Goal: Task Accomplishment & Management: Manage account settings

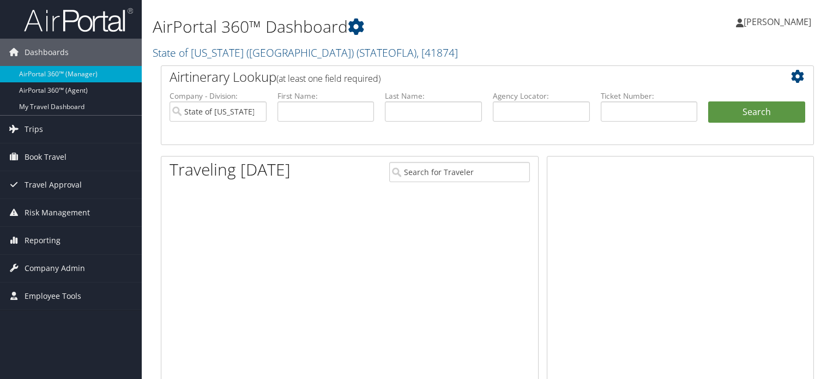
click at [357, 54] on span "( STATEOFLA )" at bounding box center [387, 52] width 60 height 15
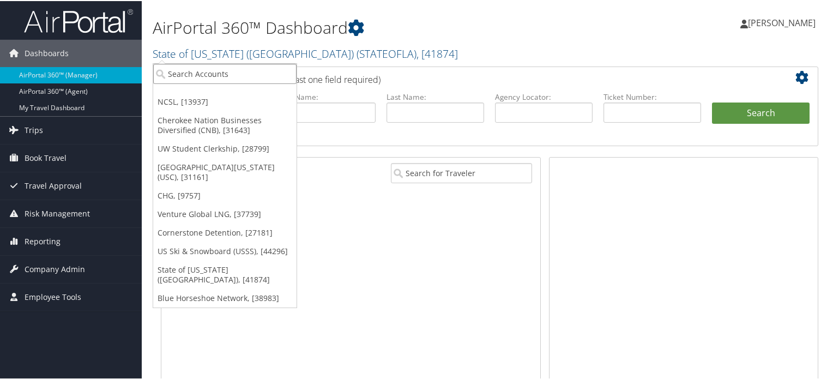
click at [242, 69] on input "search" at bounding box center [224, 73] width 143 height 20
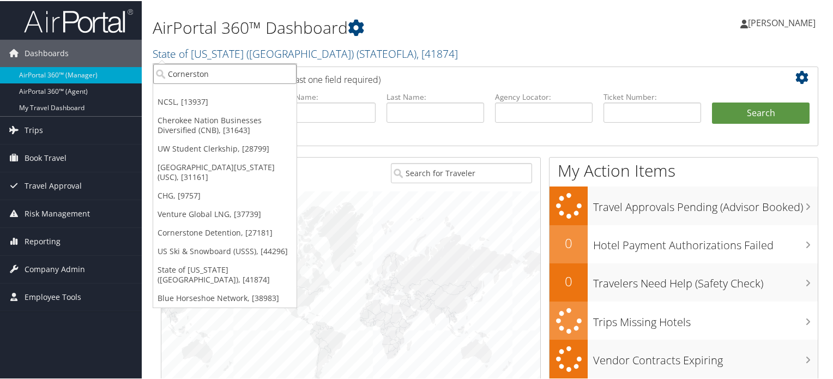
type input "Cornerstone"
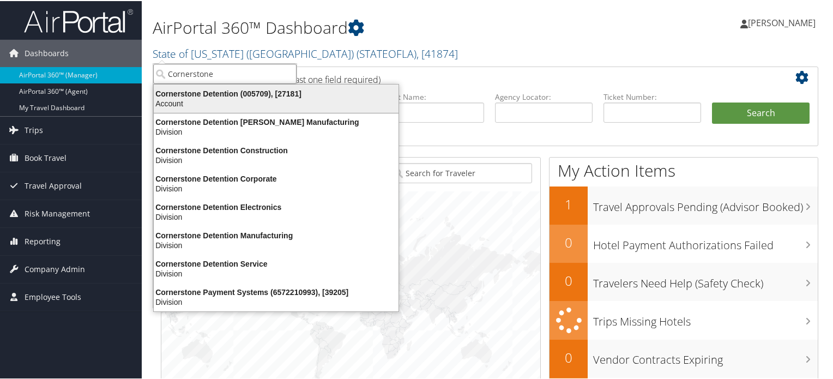
click at [246, 93] on div "Cornerstone Detention (005709), [27181]" at bounding box center [276, 93] width 258 height 10
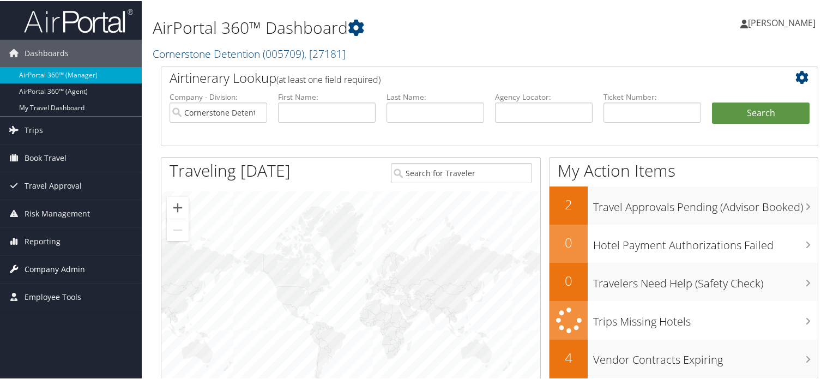
click at [48, 263] on span "Company Admin" at bounding box center [55, 268] width 61 height 27
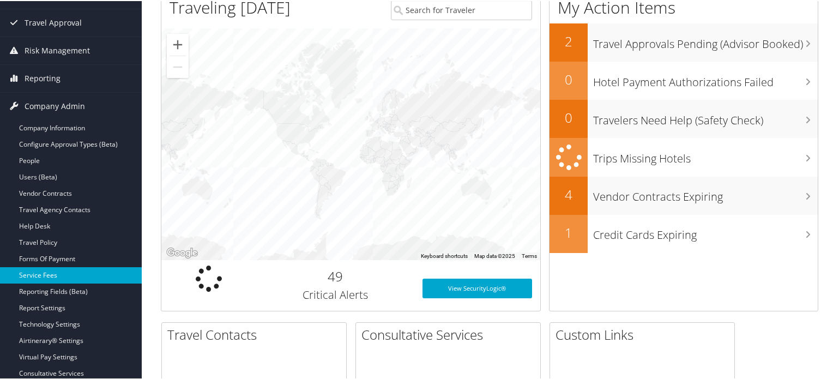
scroll to position [164, 0]
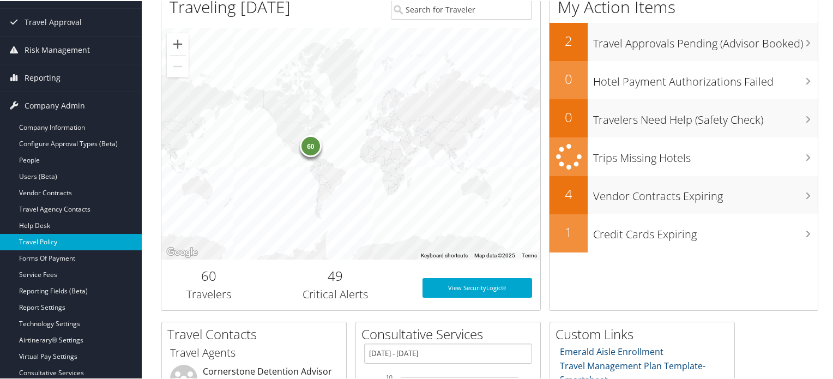
click at [53, 240] on link "Travel Policy" at bounding box center [71, 241] width 142 height 16
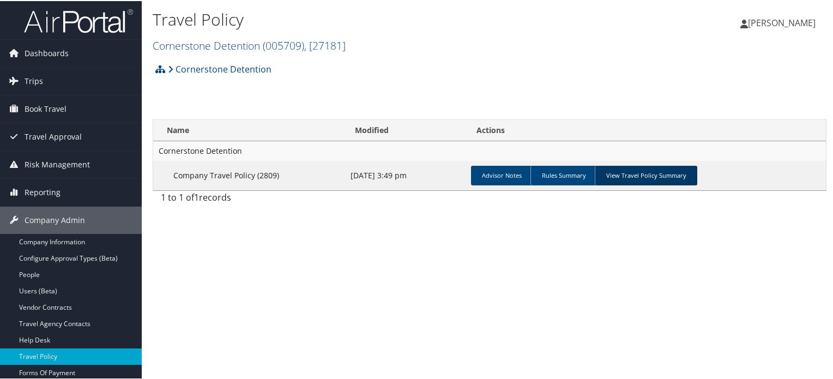
click at [652, 176] on link "View Travel Policy Summary" at bounding box center [646, 175] width 103 height 20
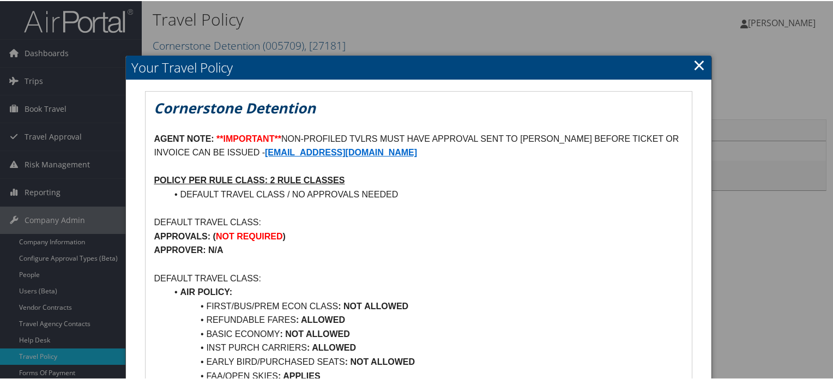
scroll to position [55, 0]
